Goal: Find specific page/section: Find specific page/section

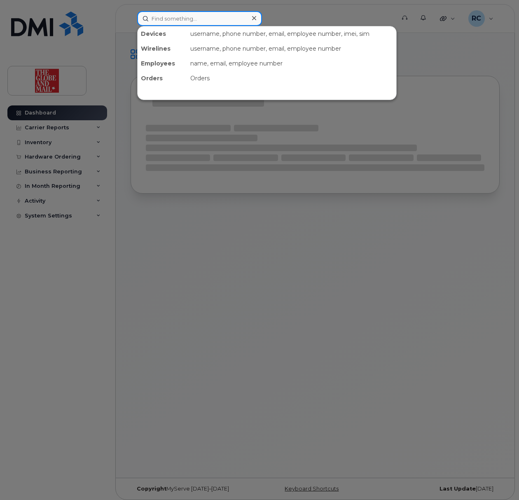
click at [215, 19] on input at bounding box center [199, 18] width 125 height 15
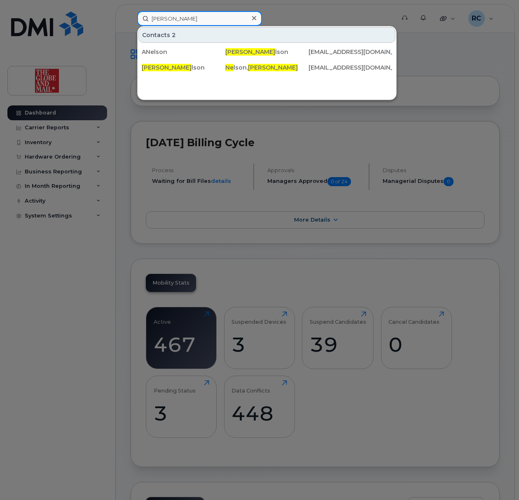
click at [209, 21] on input "[PERSON_NAME]" at bounding box center [199, 18] width 125 height 15
type input "a"
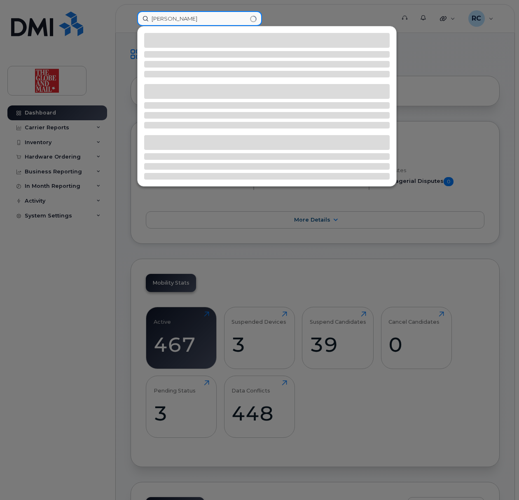
type input "[PERSON_NAME]"
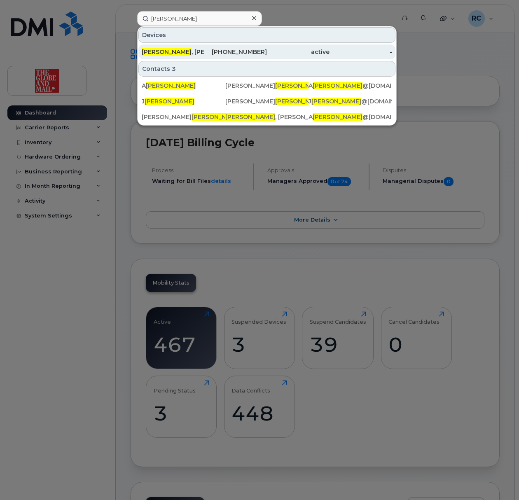
click at [213, 50] on div "[PHONE_NUMBER]" at bounding box center [235, 52] width 63 height 8
